Goal: Transaction & Acquisition: Purchase product/service

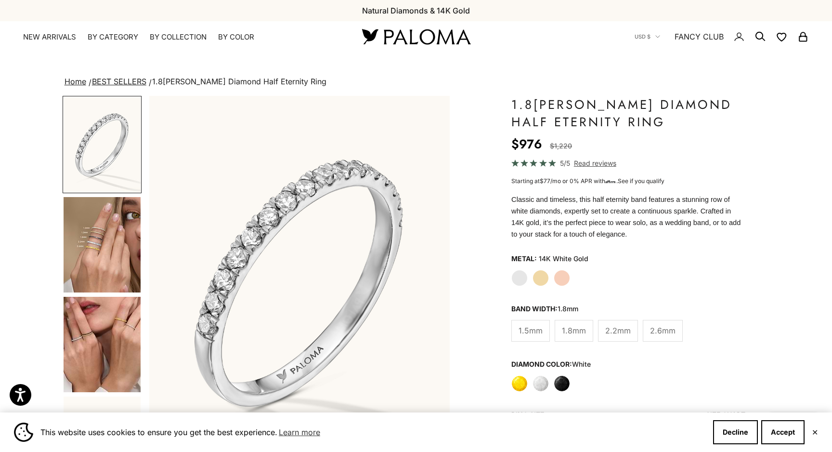
click at [96, 253] on img "Go to item 4" at bounding box center [102, 244] width 77 height 95
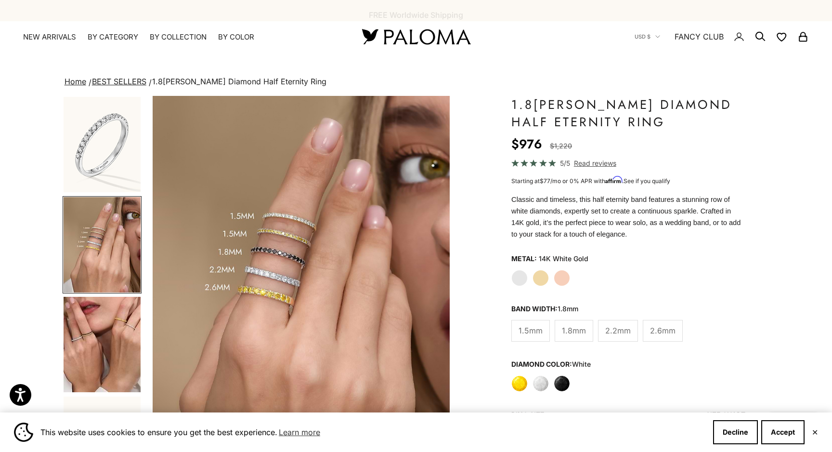
scroll to position [0, 312]
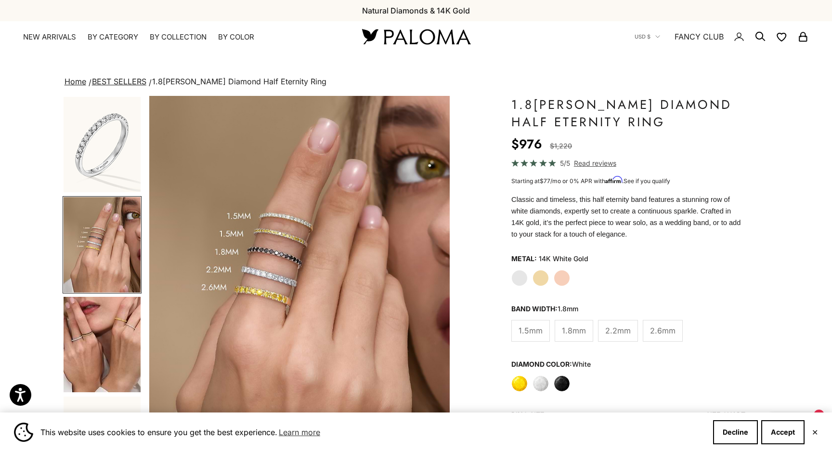
click at [91, 350] on img "Go to item 5" at bounding box center [102, 344] width 77 height 95
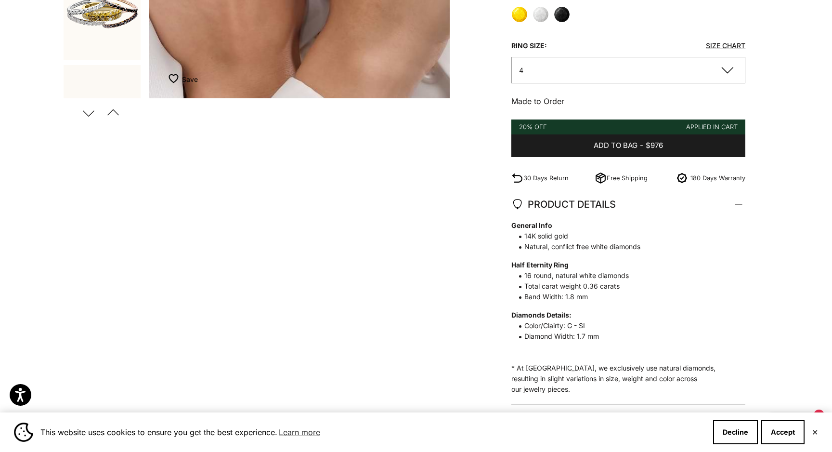
scroll to position [438, 0]
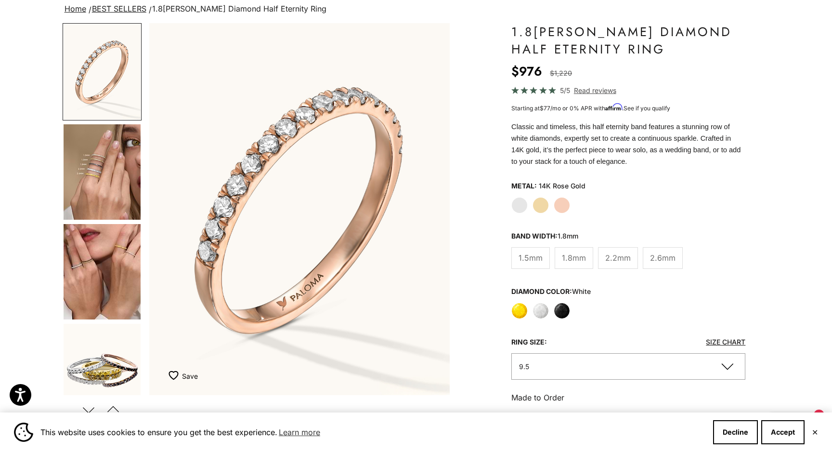
scroll to position [85, 0]
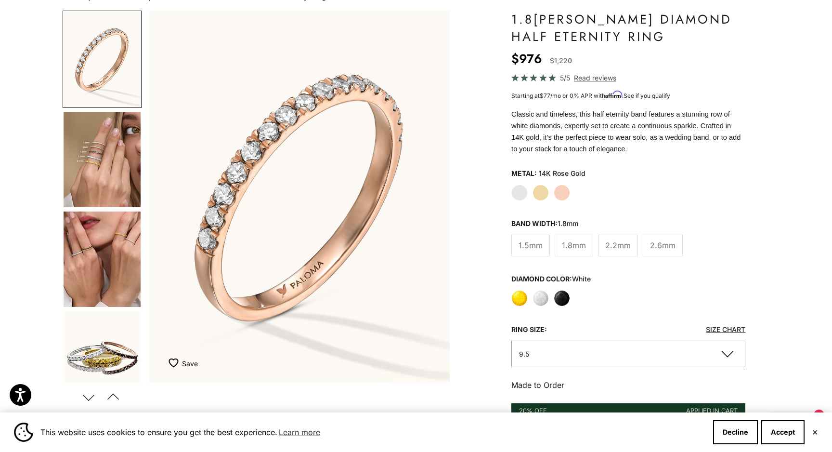
click at [104, 199] on img "Go to item 4" at bounding box center [102, 159] width 77 height 95
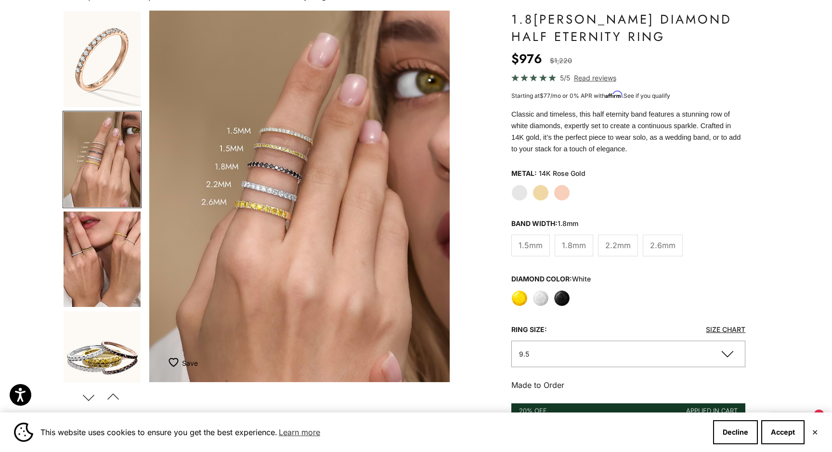
click at [107, 225] on img "Go to item 5" at bounding box center [102, 258] width 77 height 95
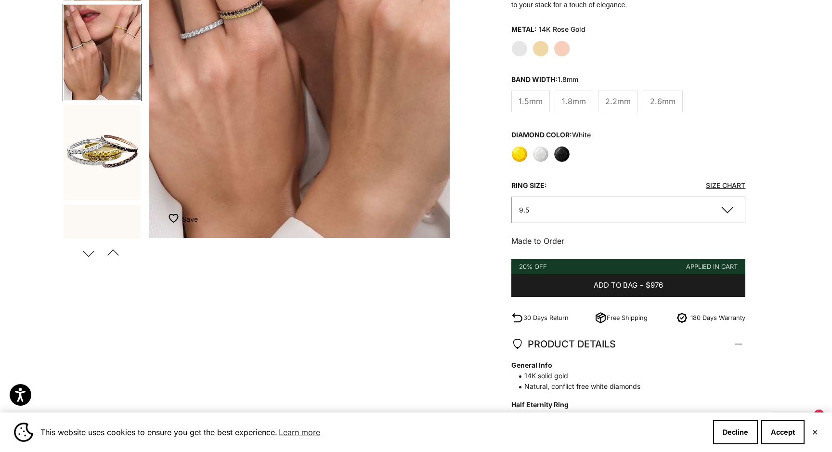
scroll to position [330, 0]
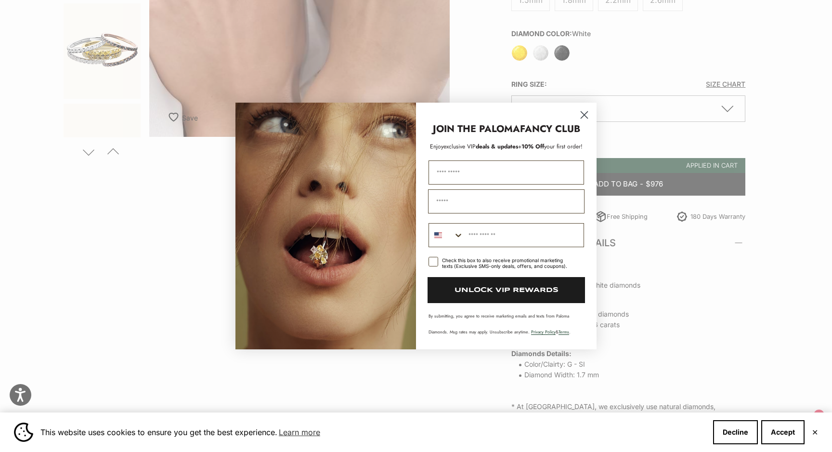
click at [584, 117] on circle "Close dialog" at bounding box center [585, 115] width 16 height 16
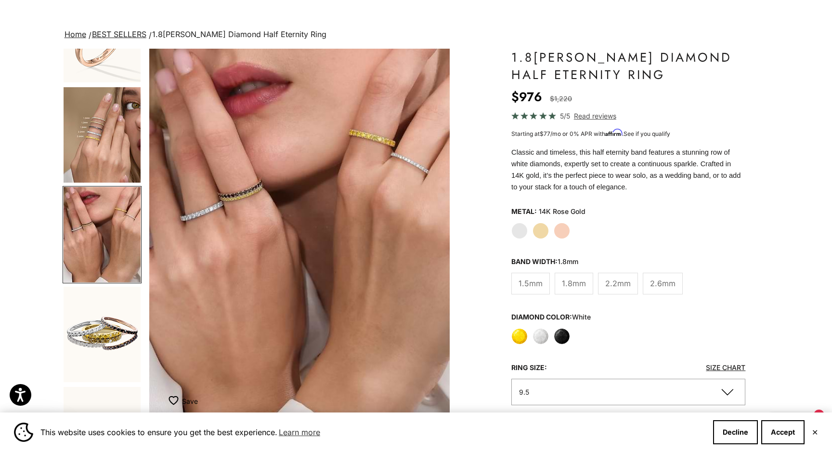
scroll to position [23, 0]
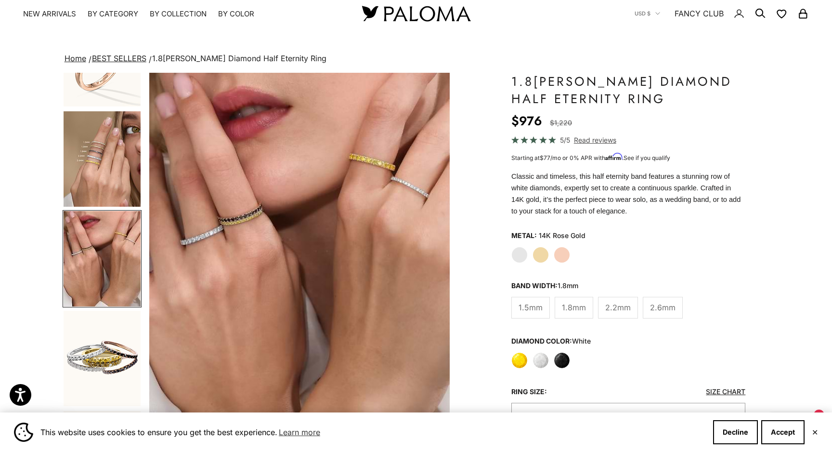
click at [70, 162] on img "Go to item 4" at bounding box center [102, 158] width 77 height 95
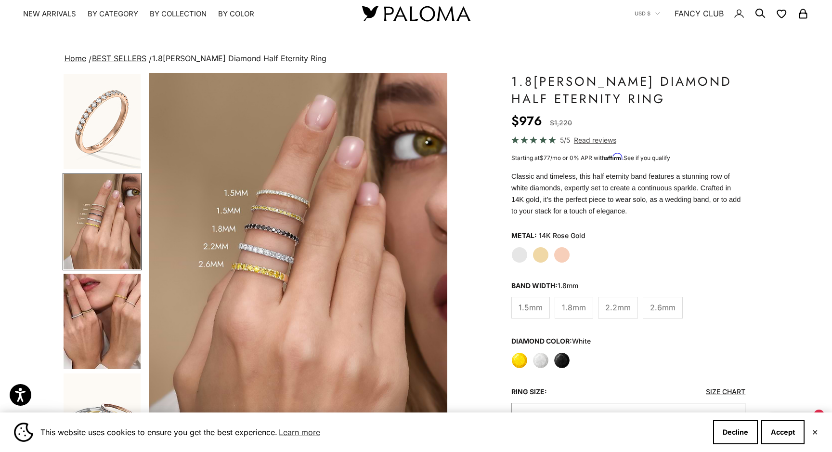
scroll to position [0, 312]
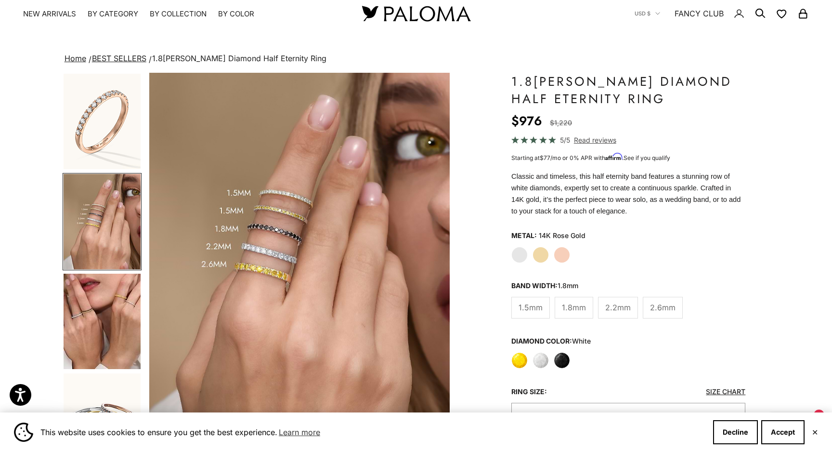
click at [109, 141] on img "Go to item 2" at bounding box center [102, 121] width 77 height 95
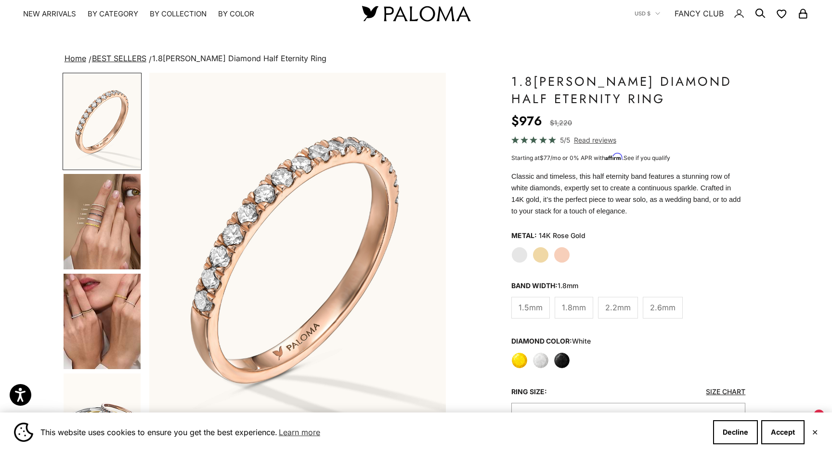
scroll to position [0, 0]
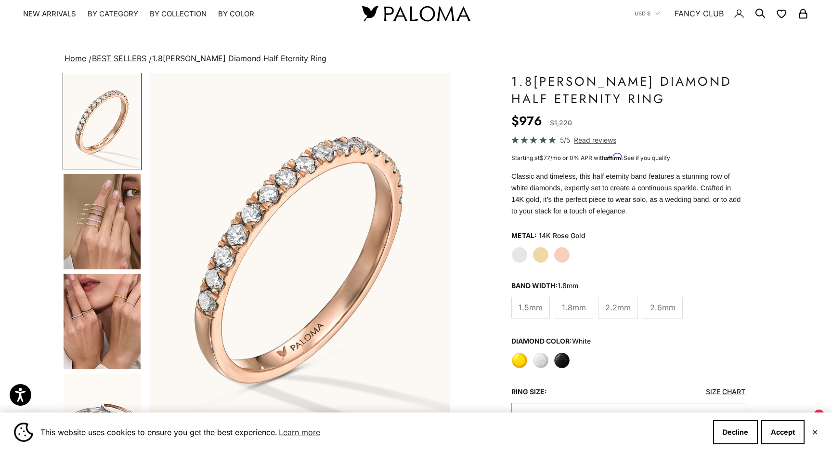
click at [301, 200] on img "Item 2 of 22" at bounding box center [299, 258] width 301 height 371
